Goal: Information Seeking & Learning: Learn about a topic

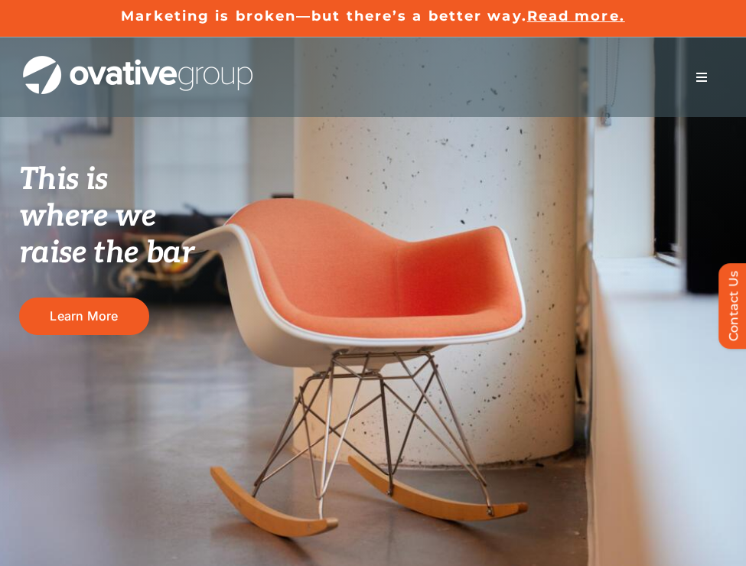
click at [700, 72] on span "Menu" at bounding box center [702, 77] width 12 height 12
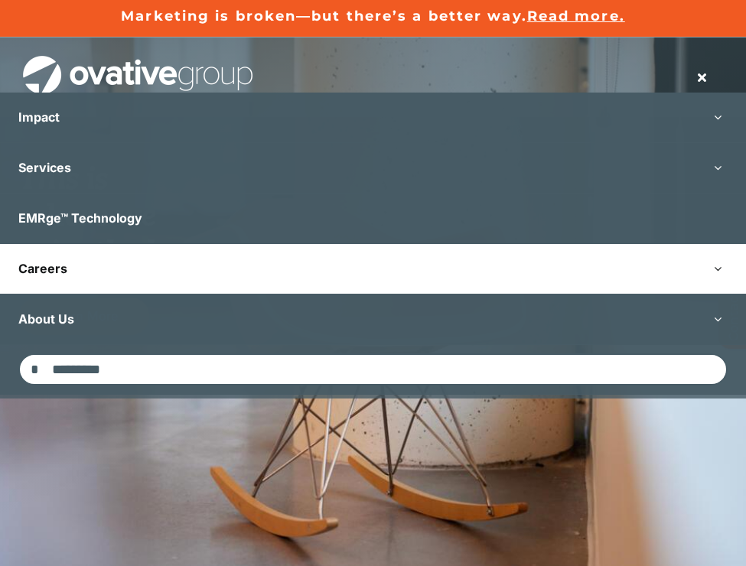
click at [718, 269] on button "Open submenu of Careers" at bounding box center [718, 269] width 57 height 50
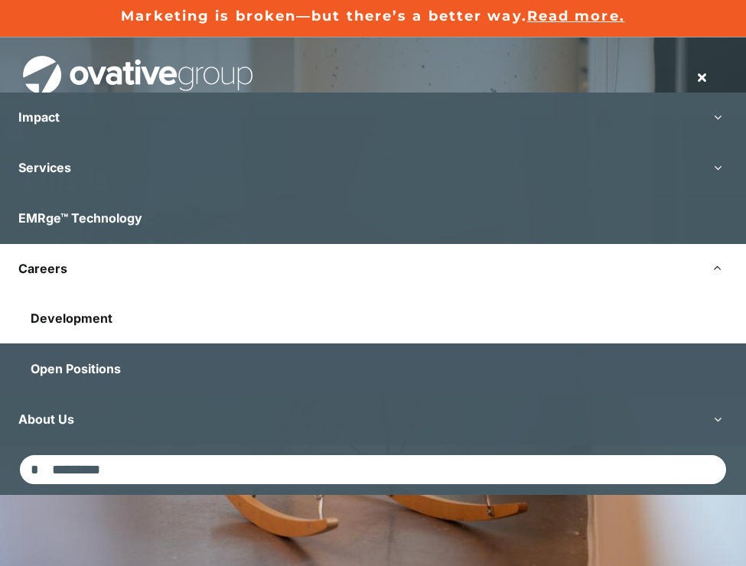
click at [619, 316] on link "Development" at bounding box center [373, 319] width 746 height 50
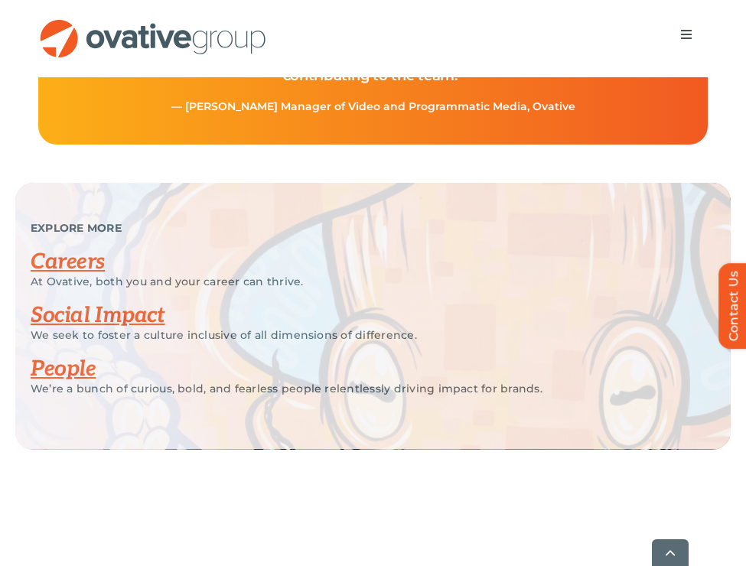
scroll to position [3511, 0]
click at [77, 381] on link "People" at bounding box center [63, 368] width 65 height 25
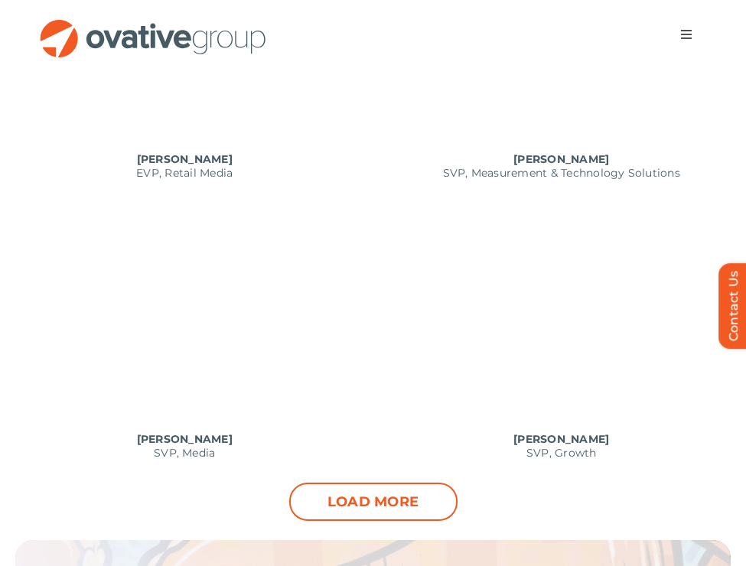
scroll to position [1702, 0]
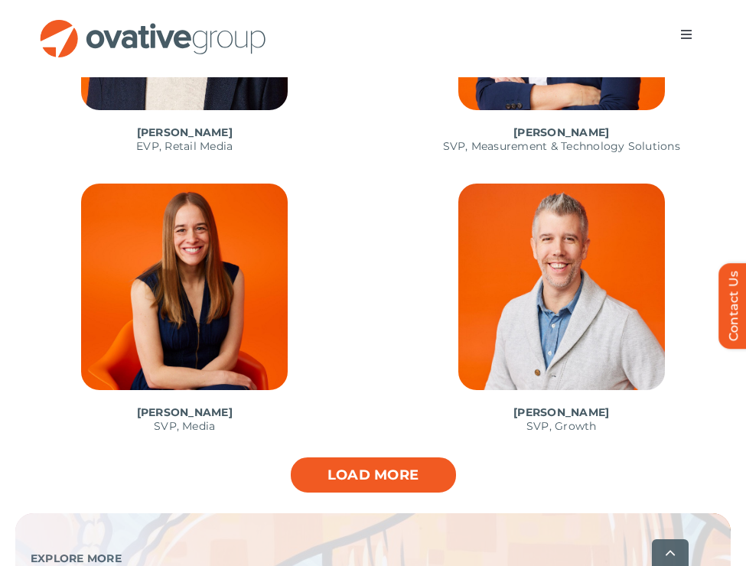
click at [395, 477] on link "Load more" at bounding box center [373, 475] width 168 height 38
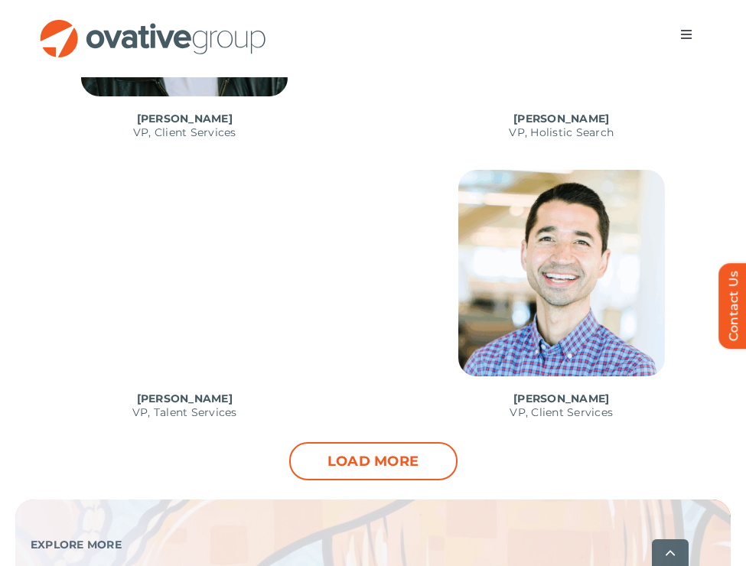
scroll to position [2843, 0]
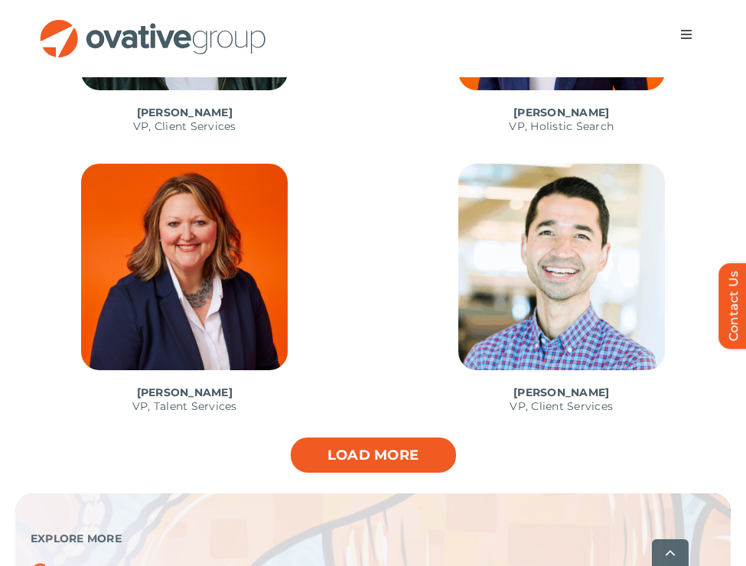
click at [392, 449] on link "Load more" at bounding box center [373, 455] width 168 height 38
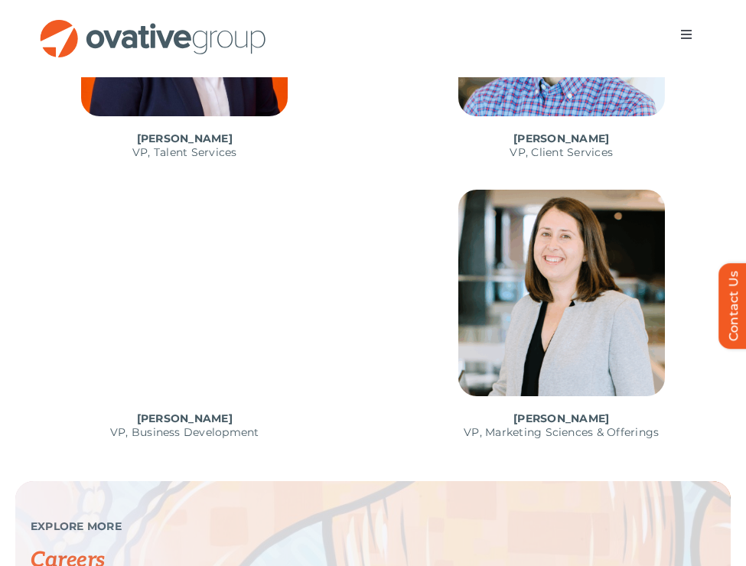
scroll to position [2870, 0]
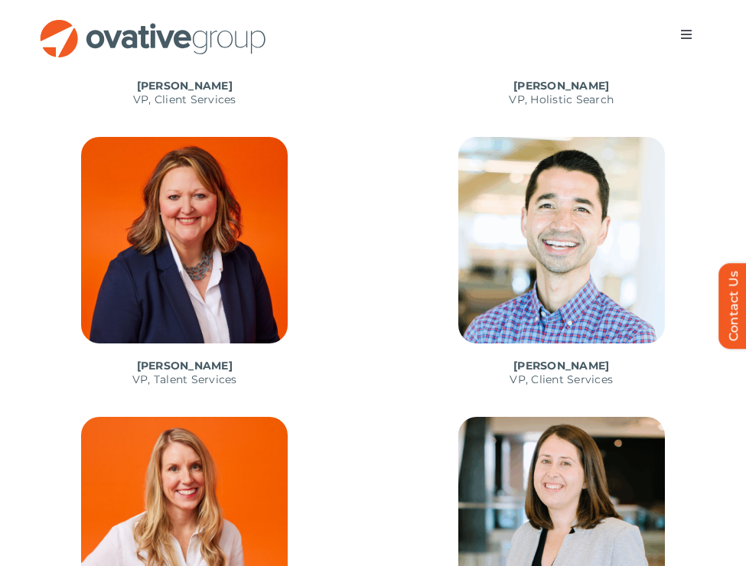
click at [684, 32] on span "Menu" at bounding box center [686, 34] width 12 height 12
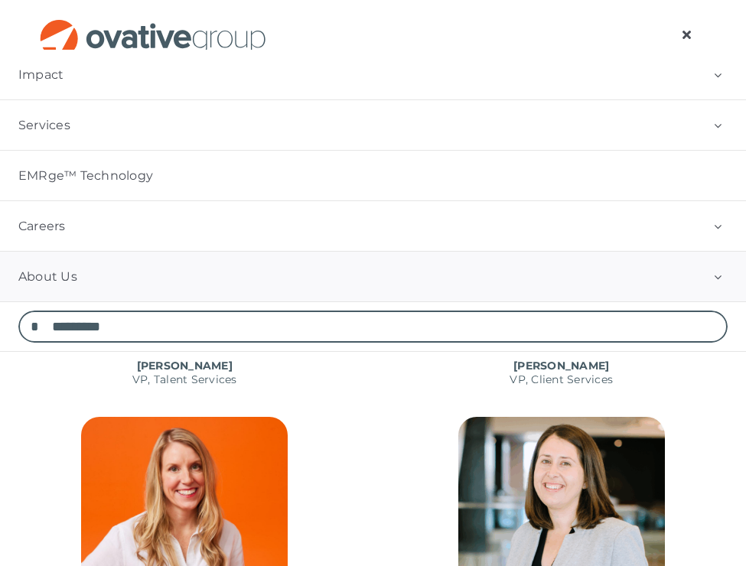
click at [233, 326] on input "Search for:" at bounding box center [373, 327] width 710 height 32
type input "*******"
click at [18, 311] on input "*" at bounding box center [34, 327] width 32 height 32
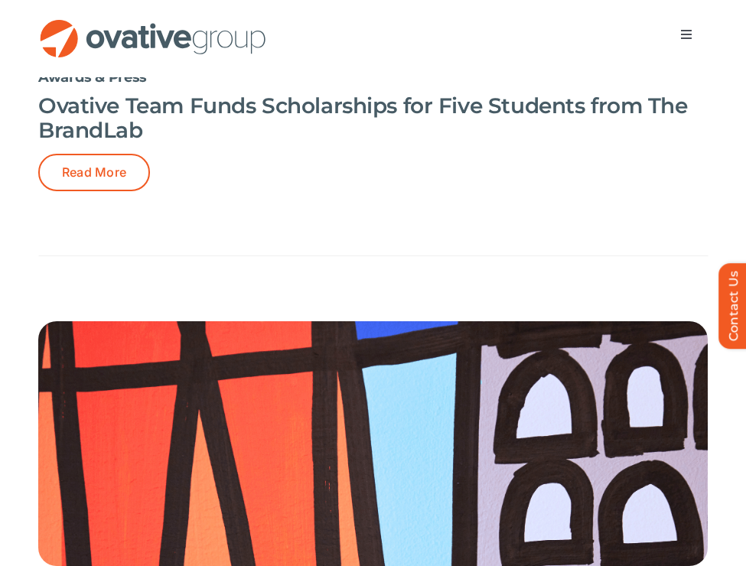
scroll to position [3197, 0]
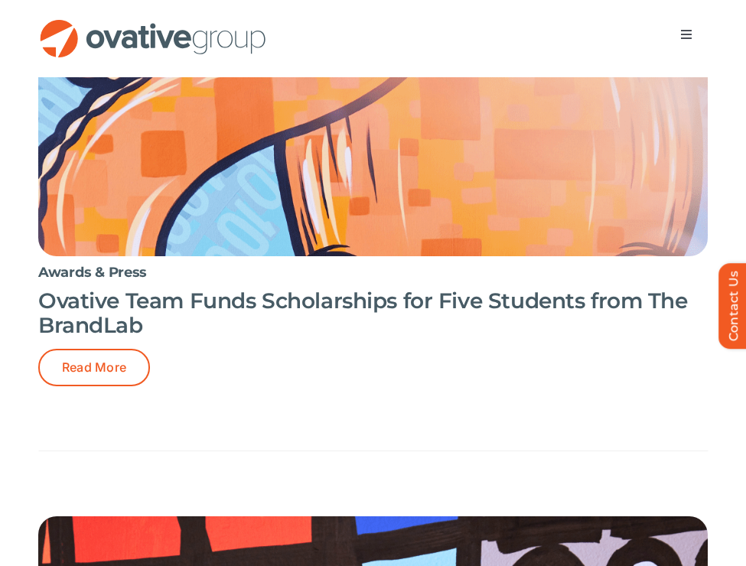
click at [686, 25] on button "Toggle Navigation" at bounding box center [686, 34] width 43 height 31
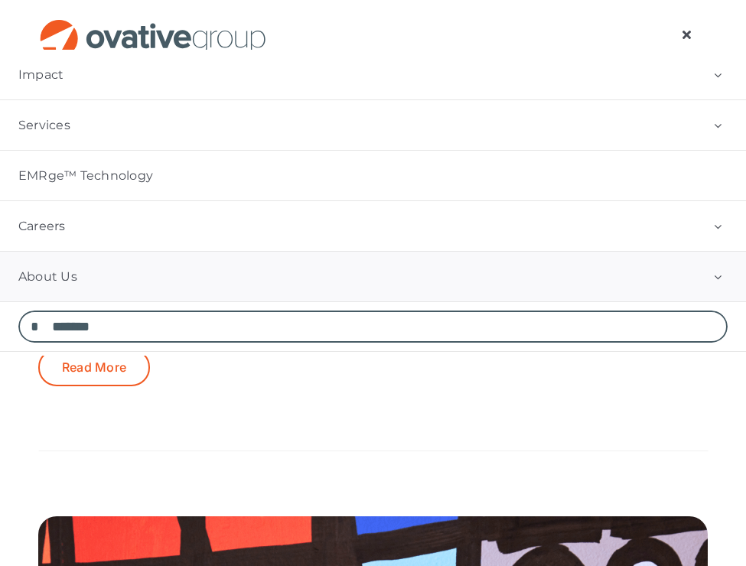
click at [713, 281] on button "Open submenu of About Us" at bounding box center [718, 277] width 57 height 50
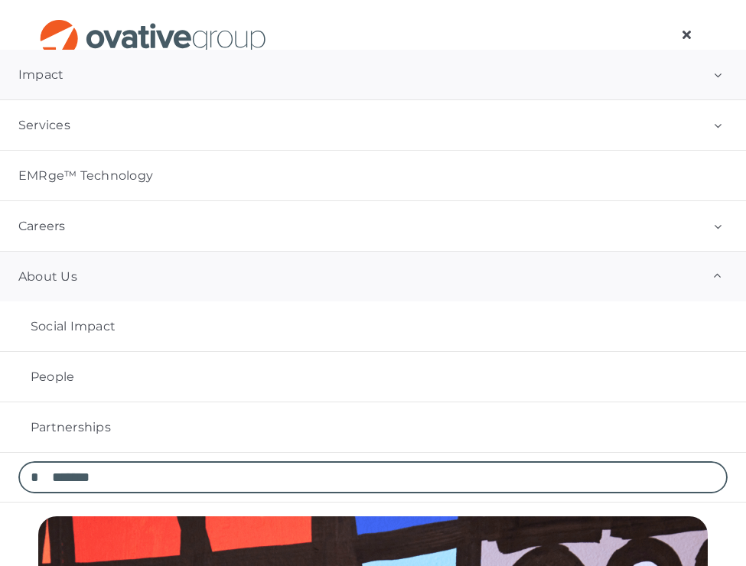
click at [716, 77] on button "Open submenu of Impact" at bounding box center [718, 75] width 57 height 50
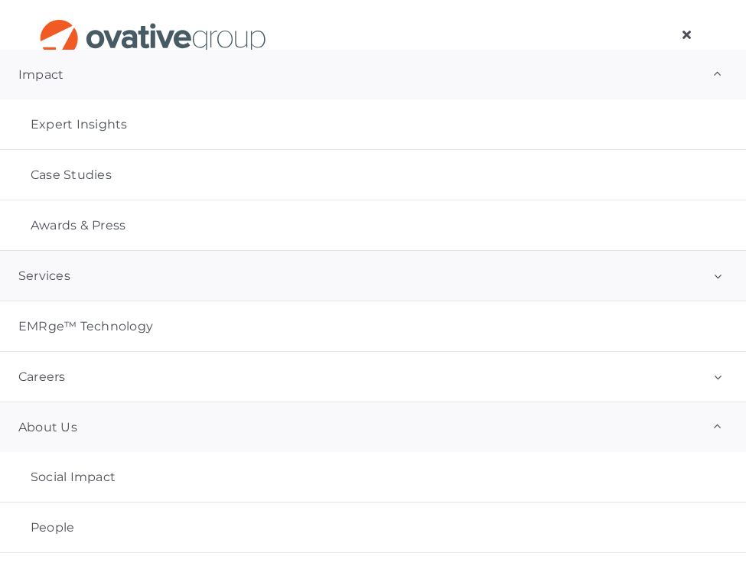
click at [714, 280] on button "Open submenu of Services" at bounding box center [718, 276] width 57 height 50
click at [110, 374] on span "Measurement" at bounding box center [76, 376] width 90 height 15
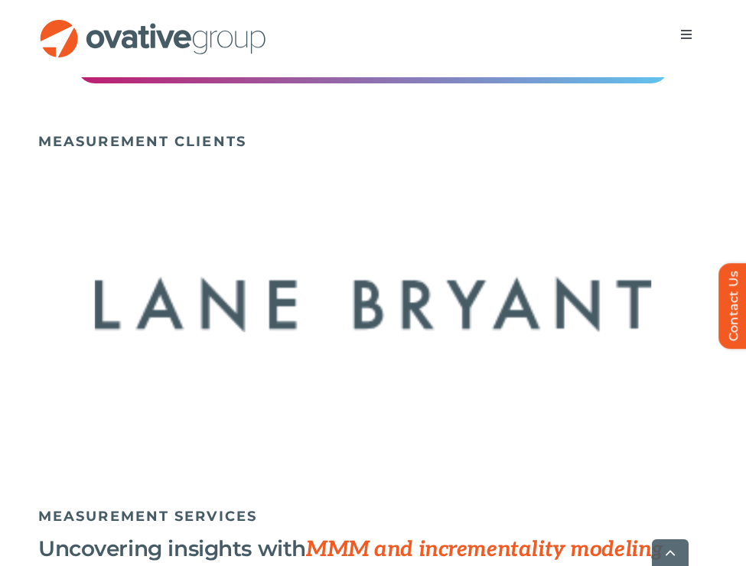
scroll to position [1451, 0]
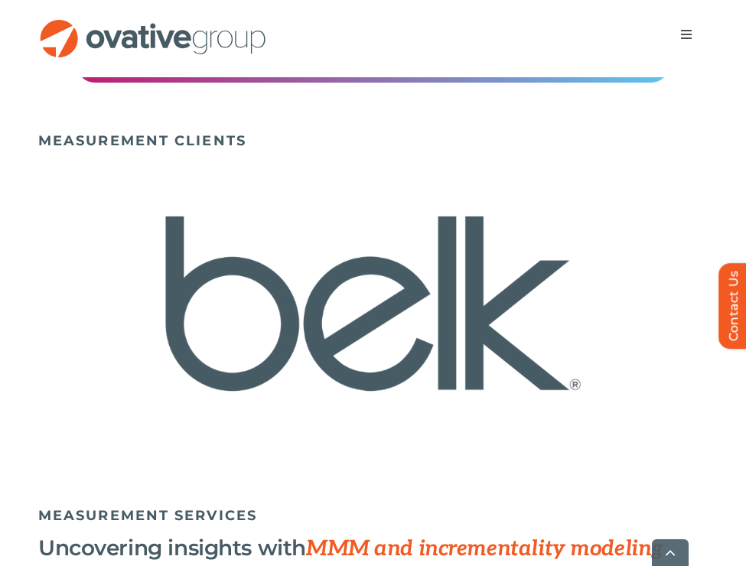
click at [353, 337] on img "12 / 22" at bounding box center [373, 304] width 670 height 274
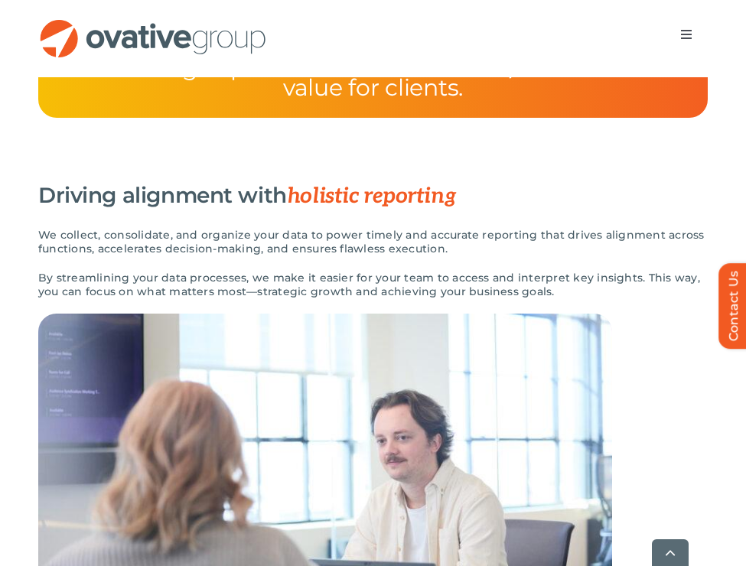
scroll to position [3197, 0]
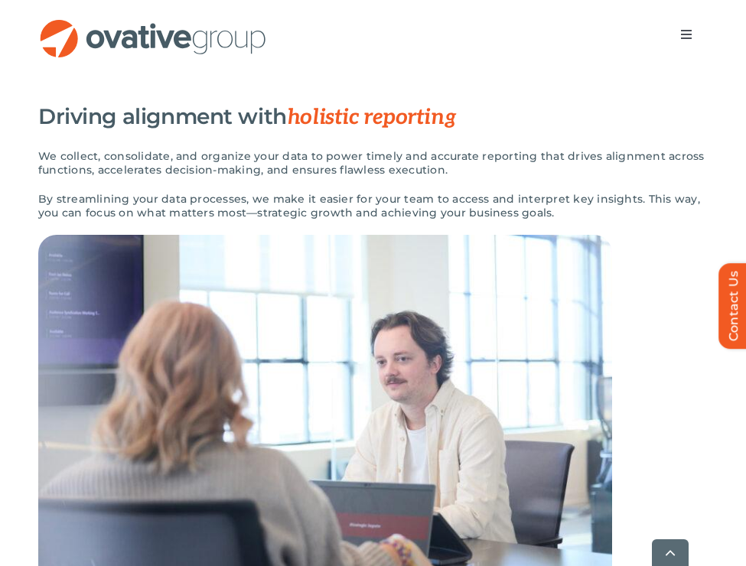
click at [685, 37] on span "Menu" at bounding box center [686, 34] width 12 height 12
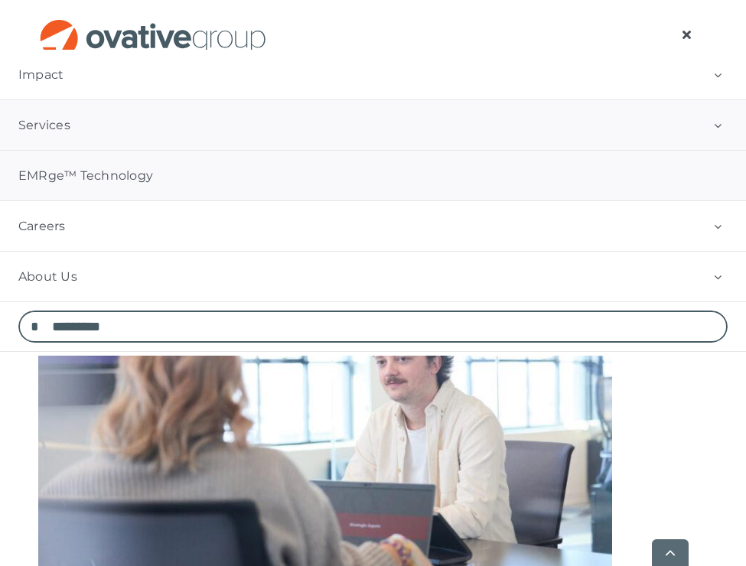
click at [345, 188] on link "EMRge™ Technology" at bounding box center [373, 176] width 746 height 50
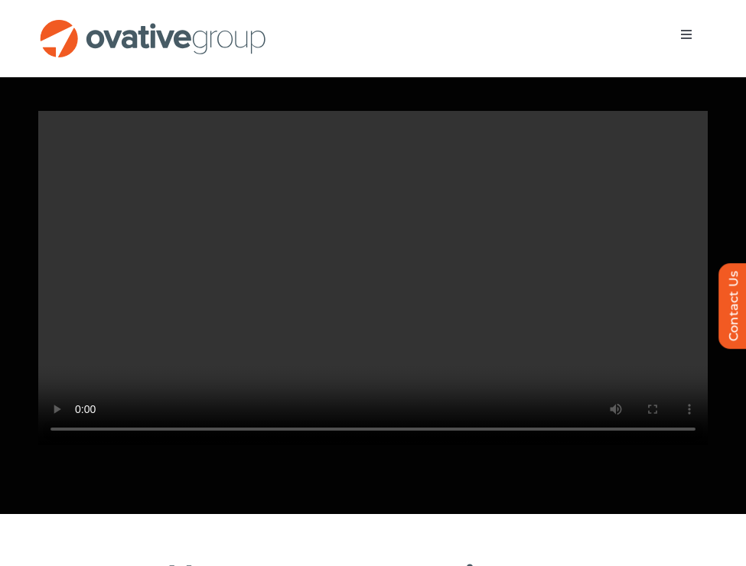
scroll to position [1534, 0]
